Goal: Transaction & Acquisition: Purchase product/service

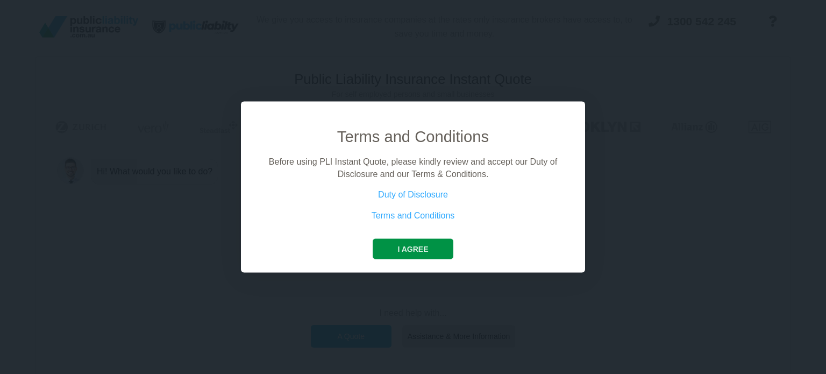
click at [393, 247] on button "I agree" at bounding box center [413, 249] width 80 height 20
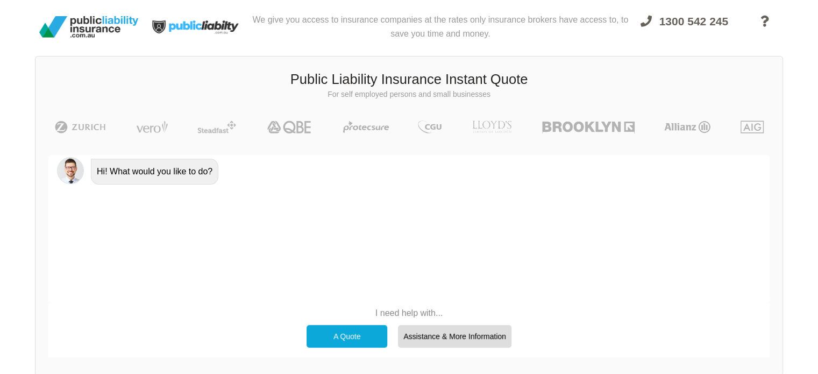
click at [355, 331] on div "A Quote" at bounding box center [346, 336] width 81 height 23
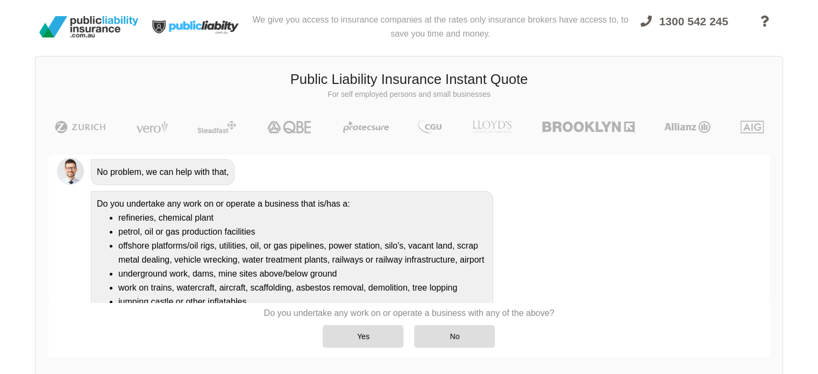
scroll to position [134, 0]
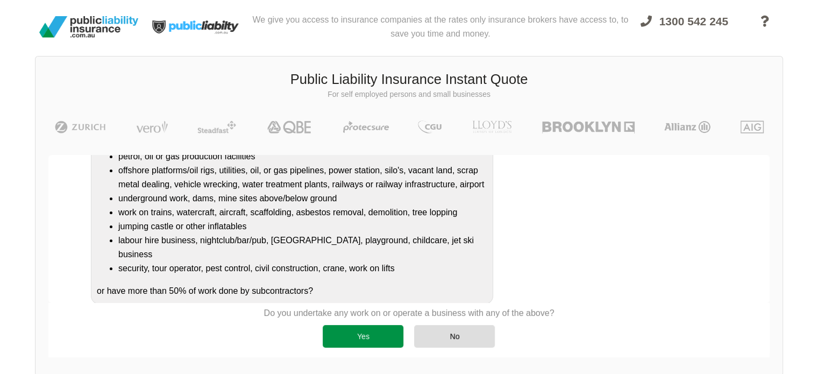
click at [357, 340] on div "Yes" at bounding box center [363, 336] width 81 height 23
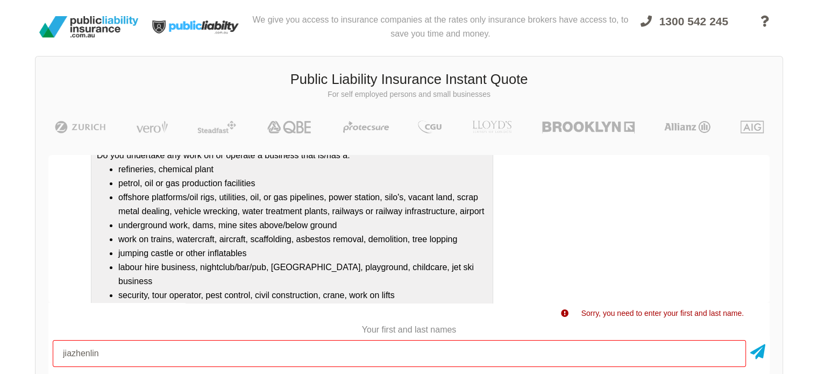
scroll to position [118, 0]
drag, startPoint x: 247, startPoint y: 253, endPoint x: 109, endPoint y: 254, distance: 137.6
click at [118, 254] on li "jumping castle or other inflatables" at bounding box center [302, 254] width 369 height 14
copy li "jumping castle or other inflatables"
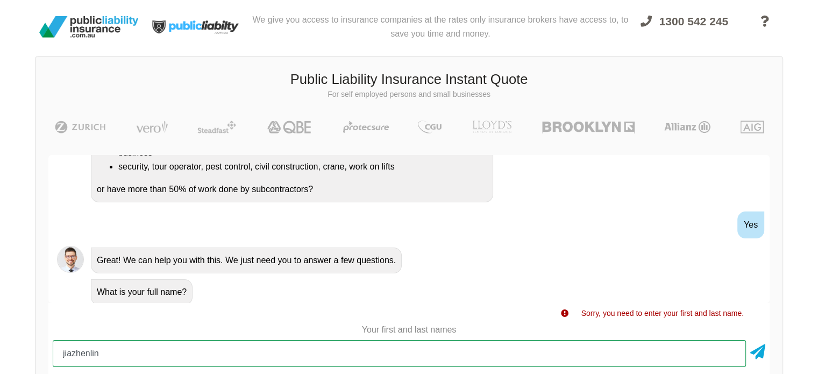
click at [357, 360] on input "jiazhenlin" at bounding box center [399, 353] width 693 height 27
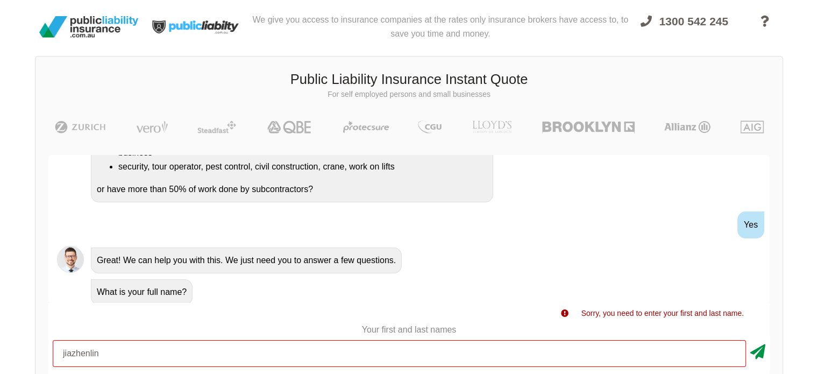
click at [755, 346] on icon at bounding box center [757, 349] width 15 height 19
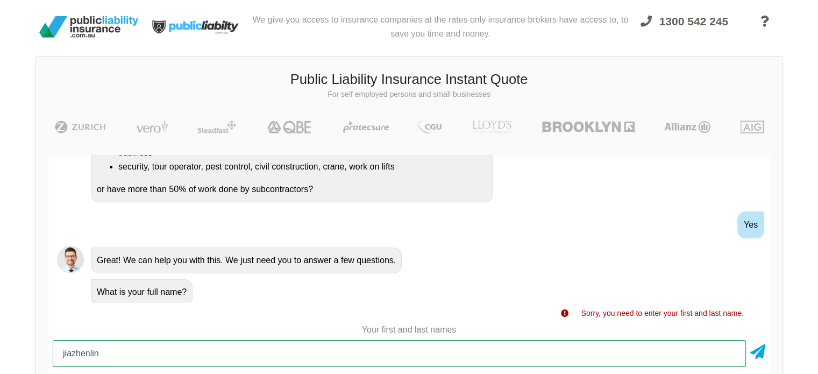
click at [88, 355] on input "jiazhenlin" at bounding box center [399, 353] width 693 height 27
type input "[PERSON_NAME]"
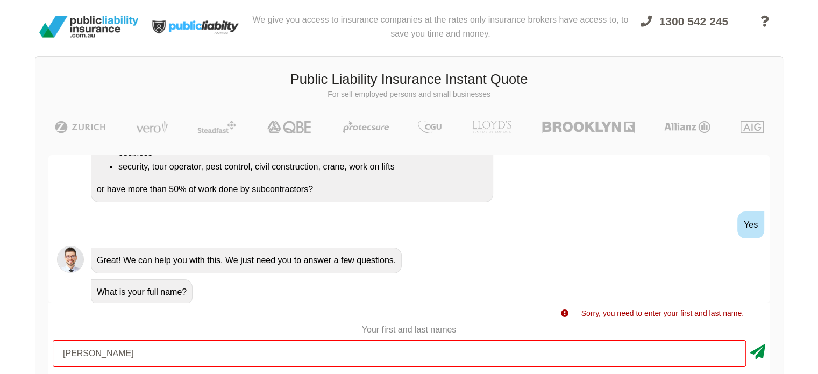
click at [754, 346] on icon at bounding box center [757, 349] width 15 height 19
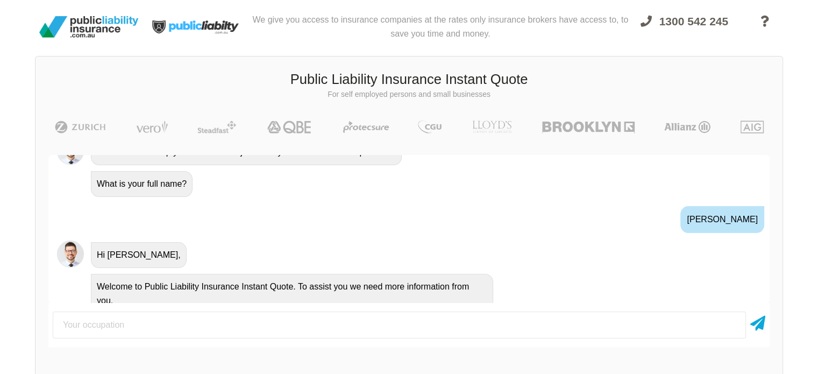
scroll to position [383, 0]
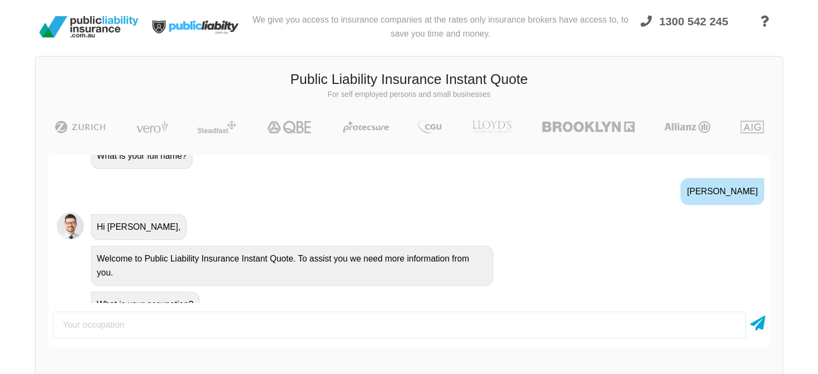
click at [200, 331] on input "text" at bounding box center [399, 324] width 693 height 27
type input "jumping castle or other inflatables"
type input "STUDENT"
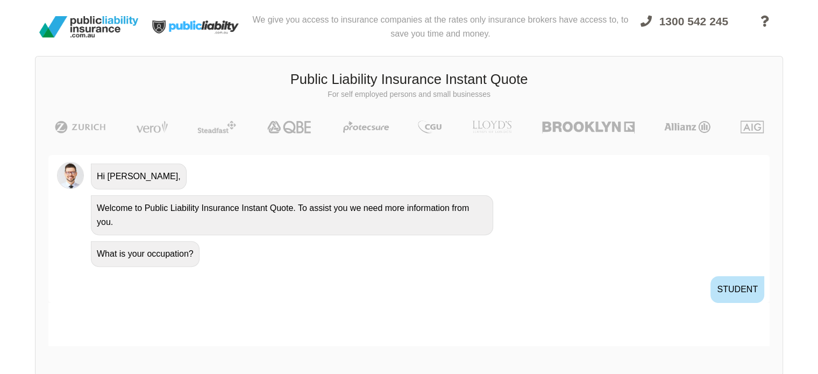
scroll to position [454, 0]
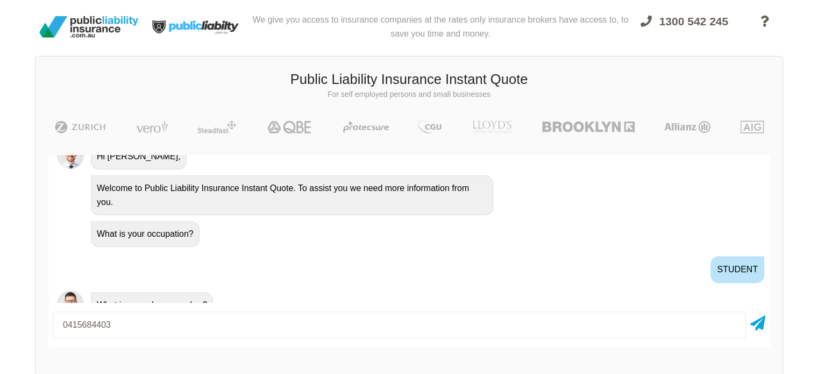
type input "0415684403"
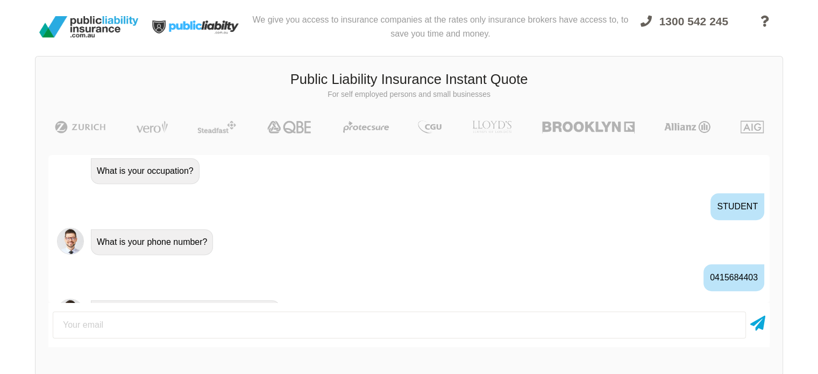
scroll to position [524, 0]
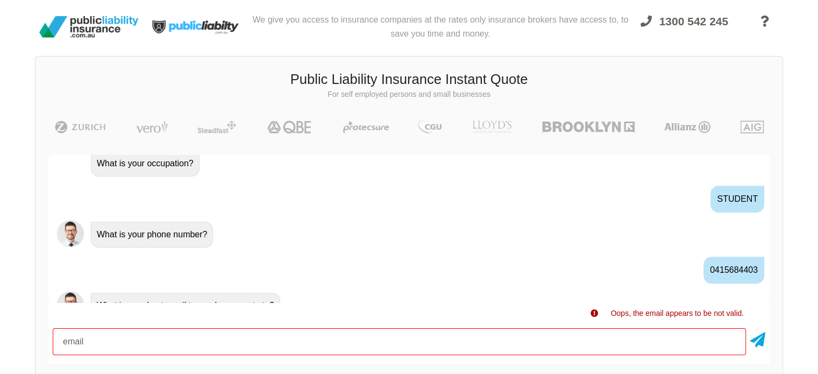
drag, startPoint x: 140, startPoint y: 330, endPoint x: 27, endPoint y: 337, distance: 113.7
click at [27, 337] on div "We give you access to insurance companies at the rates only insurance brokers h…" at bounding box center [409, 196] width 818 height 393
type input "[EMAIL_ADDRESS][DOMAIN_NAME]"
click at [760, 343] on icon at bounding box center [757, 337] width 15 height 19
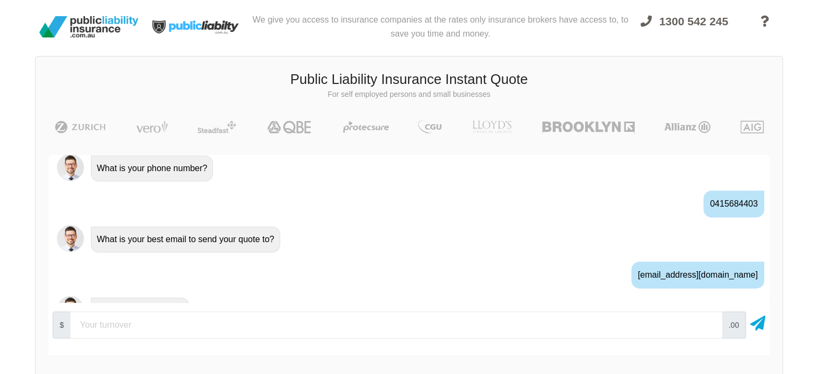
scroll to position [594, 0]
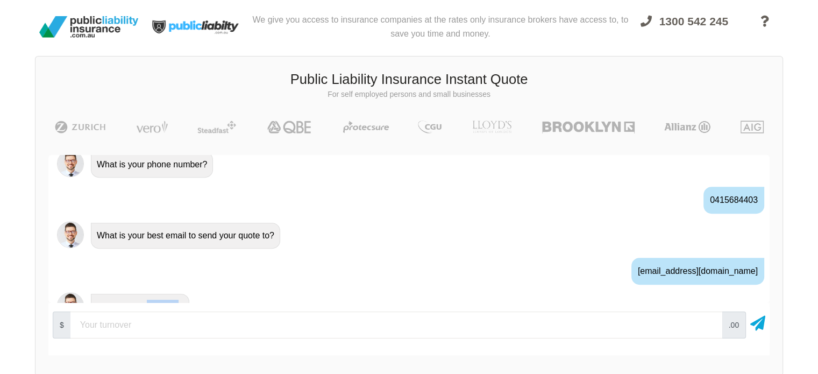
drag, startPoint x: 146, startPoint y: 285, endPoint x: 179, endPoint y: 290, distance: 33.1
click at [179, 293] on div "What is your turnover?" at bounding box center [140, 306] width 98 height 26
copy div "turnover"
click at [178, 348] on div "$ .00" at bounding box center [408, 329] width 721 height 44
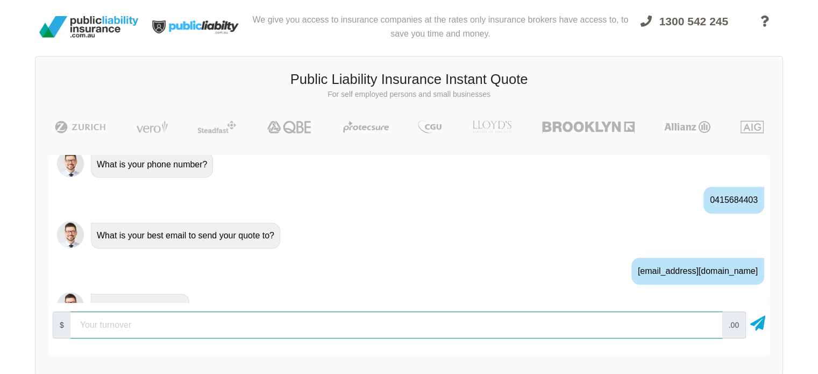
click at [189, 334] on input "number" at bounding box center [395, 324] width 651 height 27
type input "1"
type input "300000"
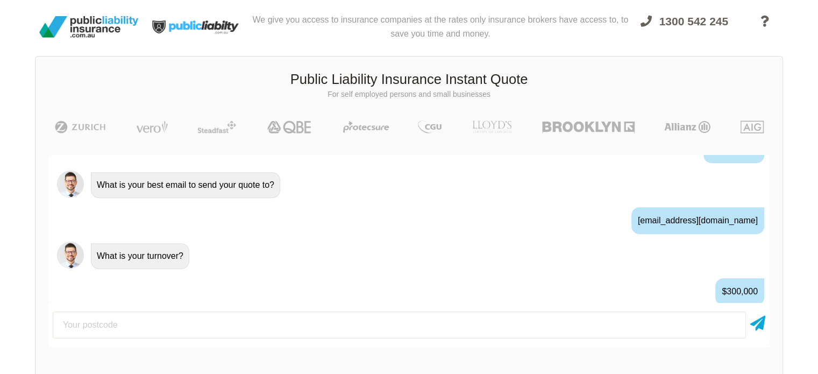
scroll to position [664, 0]
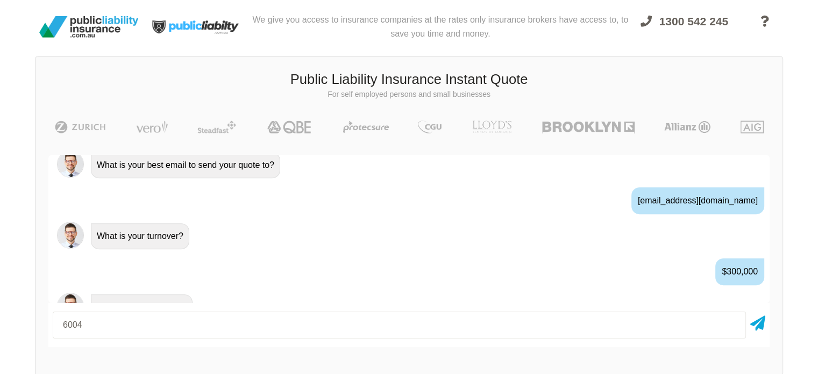
type input "6004"
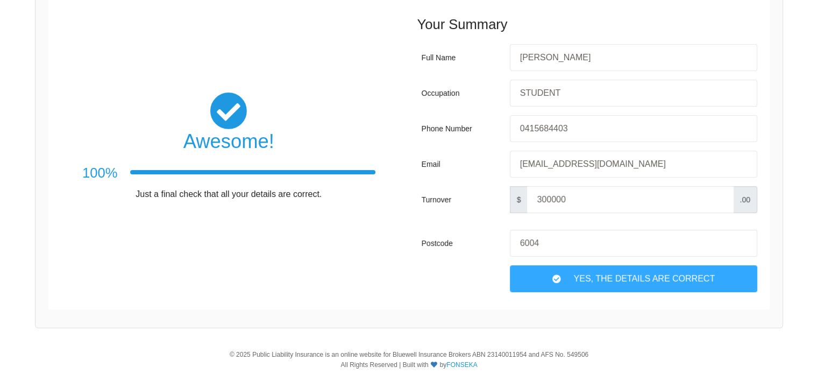
scroll to position [183, 0]
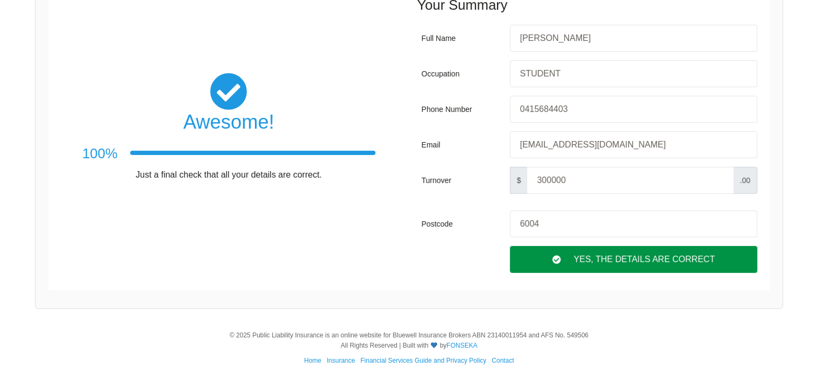
click at [618, 264] on div "Yes, The Details are correct" at bounding box center [633, 259] width 247 height 27
click at [625, 255] on div "Yes, The Details are correct" at bounding box center [633, 259] width 247 height 27
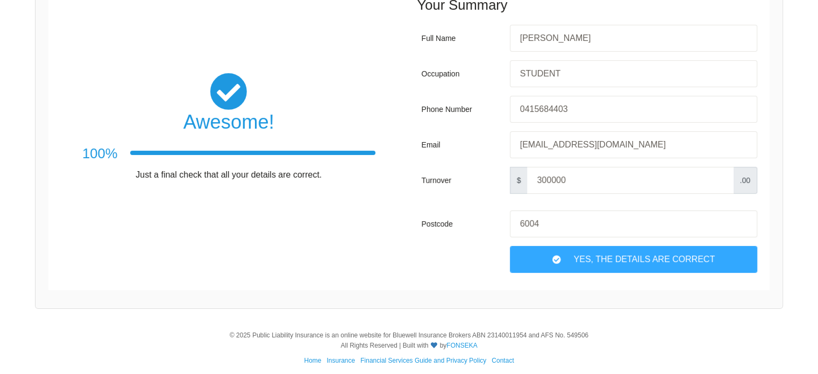
scroll to position [74, 0]
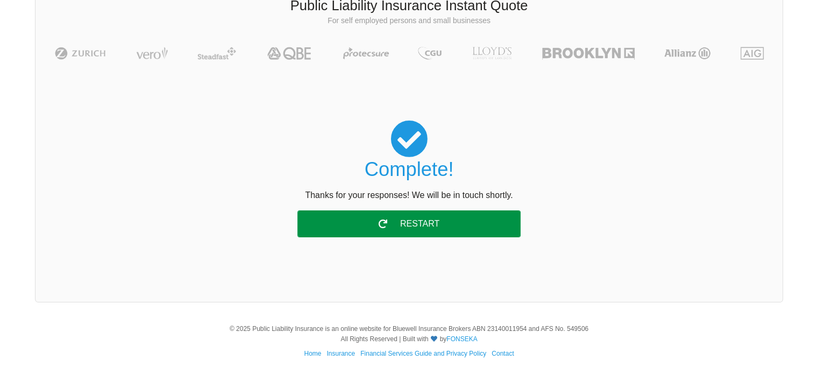
click at [471, 225] on div "Restart" at bounding box center [408, 223] width 223 height 27
